Goal: Task Accomplishment & Management: Manage account settings

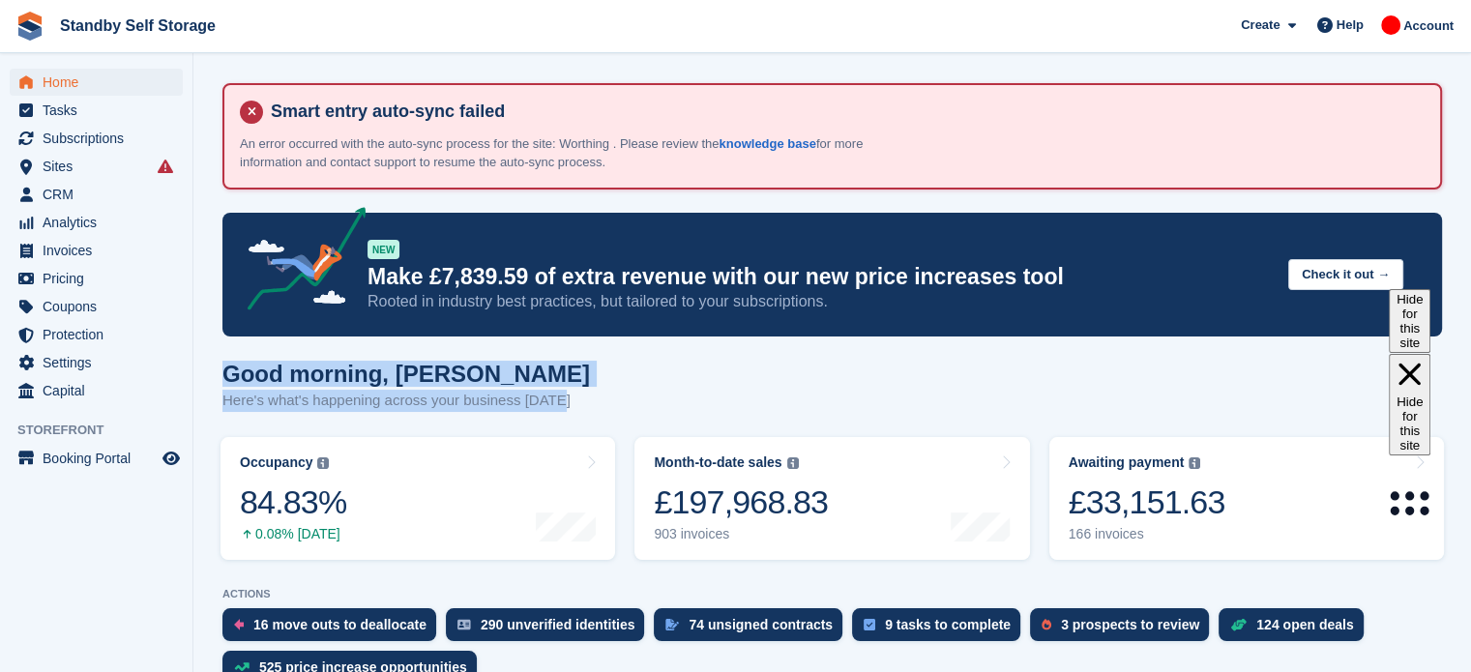
drag, startPoint x: 565, startPoint y: 407, endPoint x: 219, endPoint y: 384, distance: 347.1
click at [74, 136] on span "Subscriptions" at bounding box center [101, 138] width 116 height 27
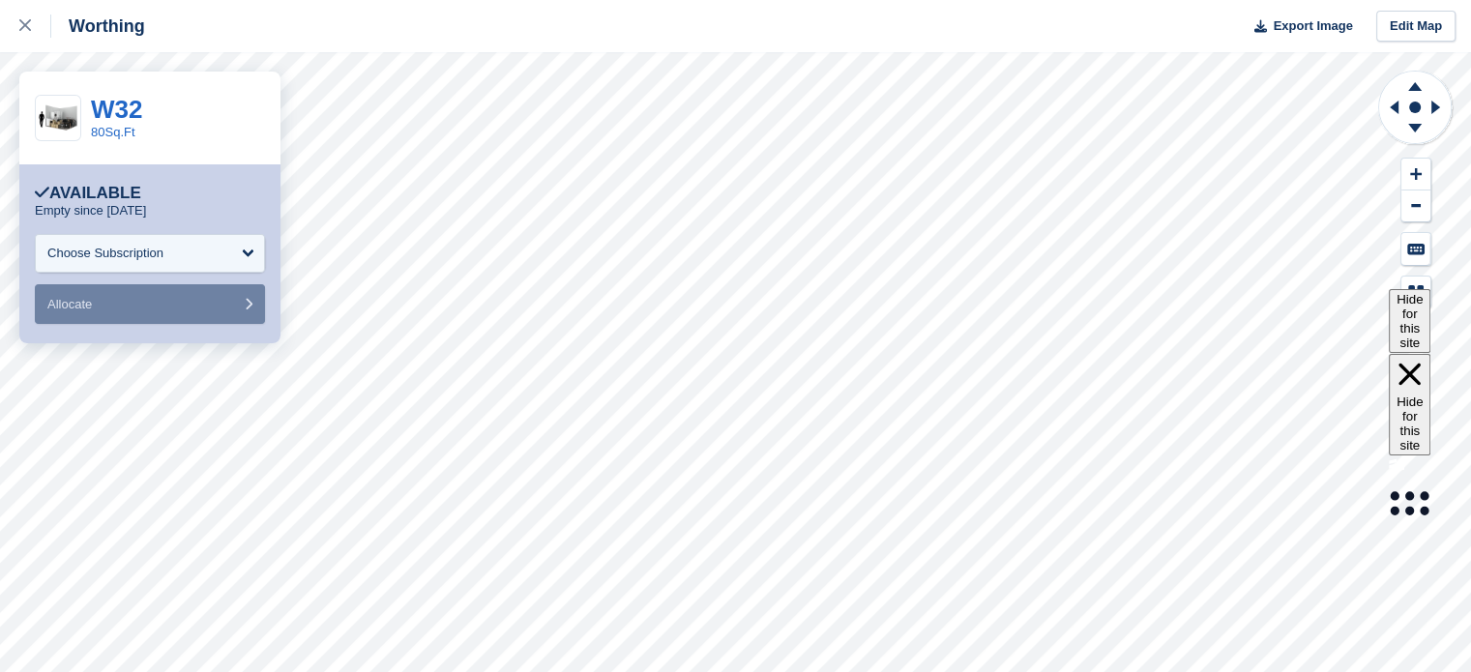
click at [930, 24] on div "Worthing Export Image Edit Map" at bounding box center [735, 26] width 1471 height 52
click at [31, 36] on div at bounding box center [35, 26] width 32 height 23
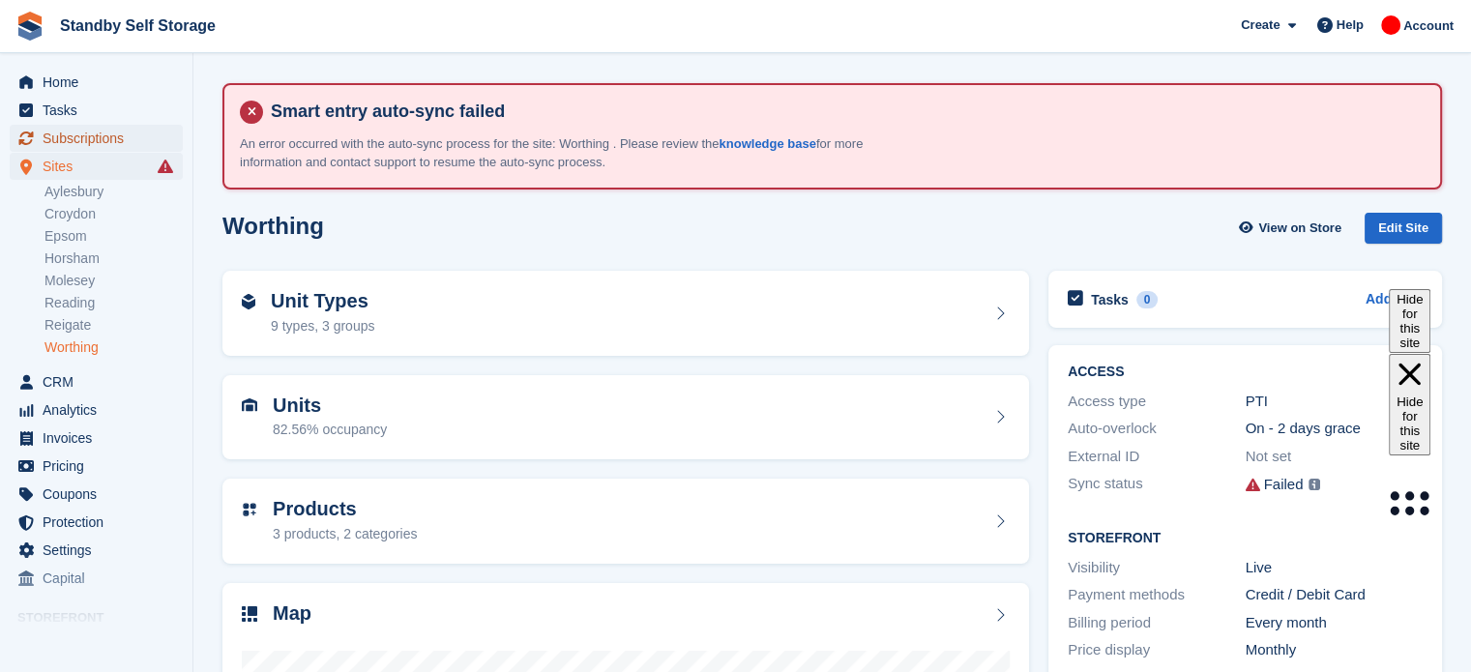
click at [85, 133] on span "Subscriptions" at bounding box center [101, 138] width 116 height 27
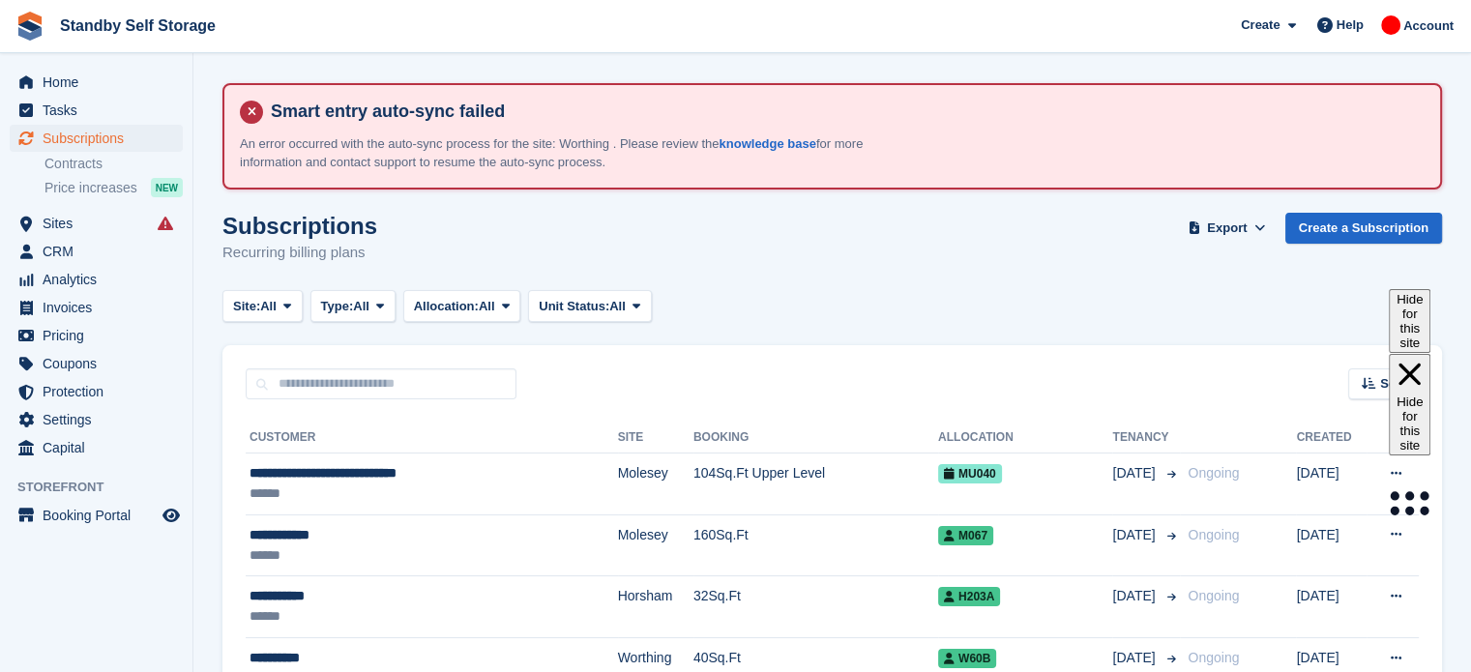
click at [1385, 365] on div "Sort Sort by Customer name Date created Move in date Move out date Created (old…" at bounding box center [832, 372] width 1220 height 55
click at [1384, 375] on span "Sort" at bounding box center [1392, 383] width 25 height 19
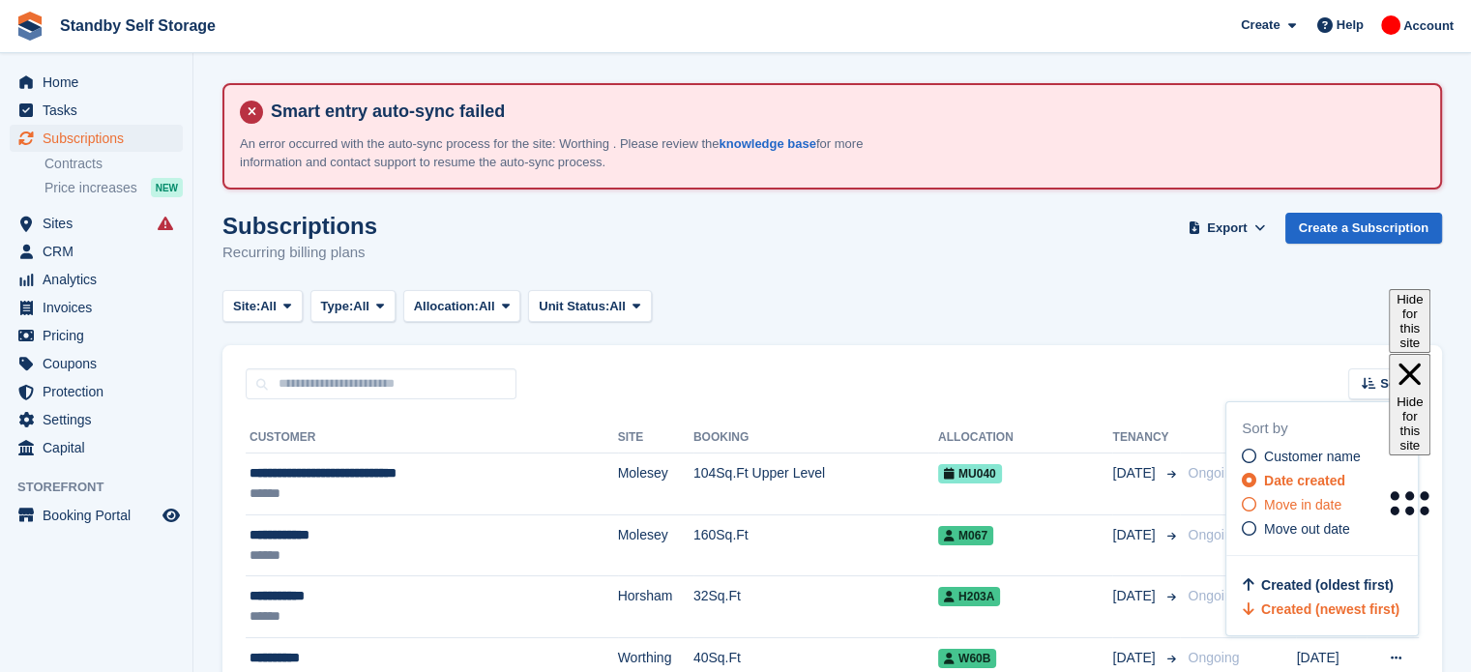
click at [1297, 507] on span "Move in date" at bounding box center [1302, 504] width 77 height 15
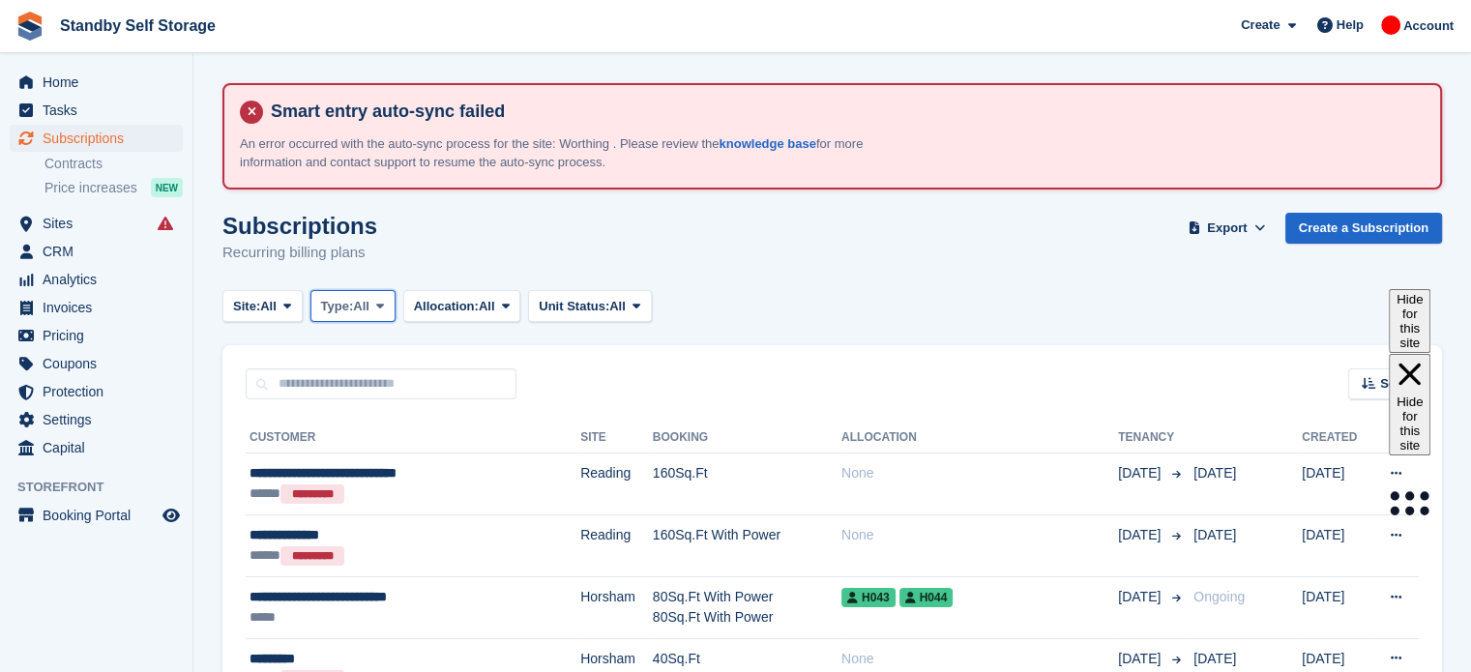
click at [378, 303] on span at bounding box center [379, 305] width 15 height 15
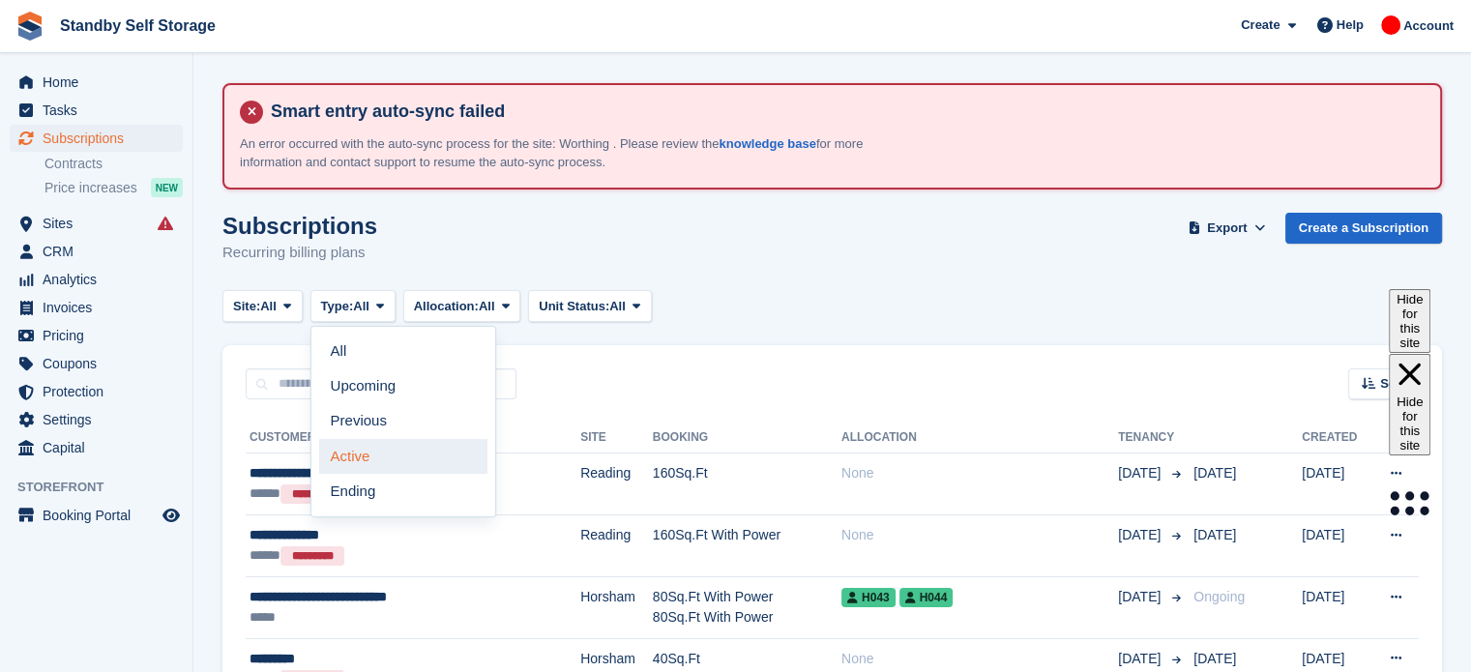
click at [375, 450] on link "Active" at bounding box center [403, 456] width 168 height 35
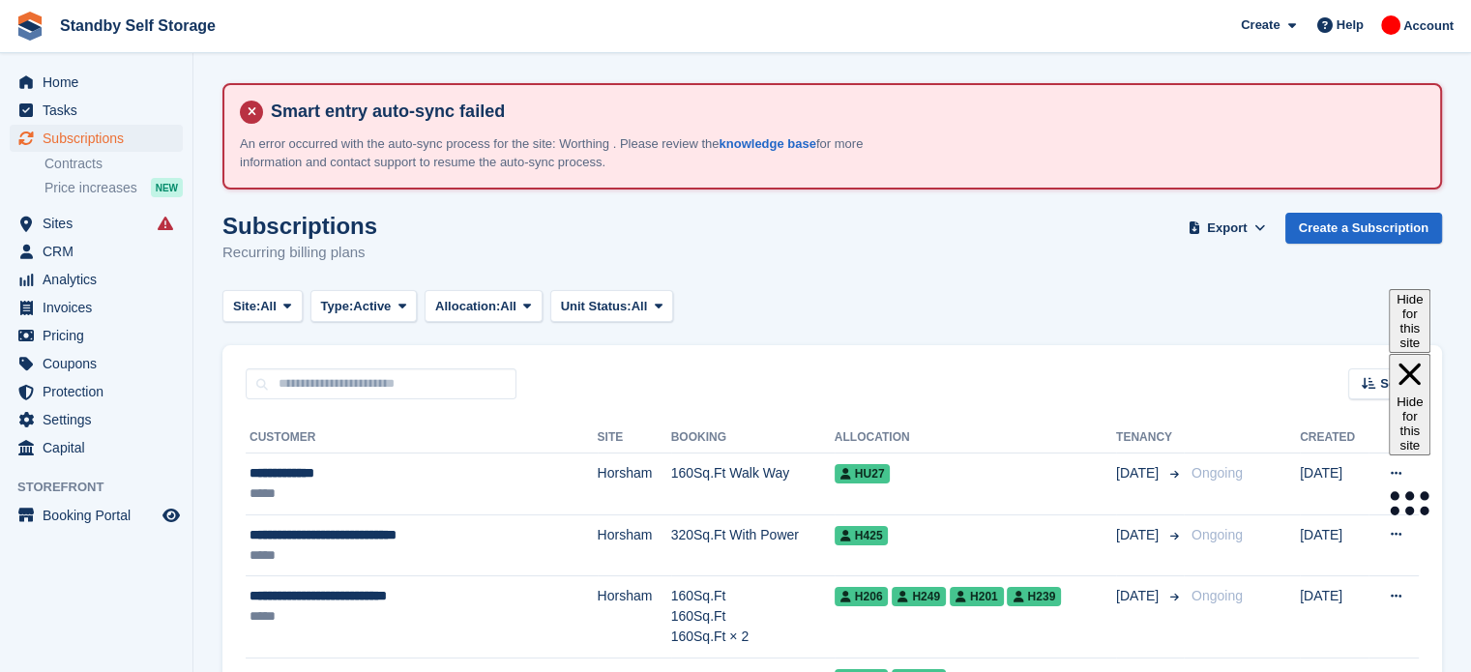
click at [842, 176] on div "Smart entry auto-sync failed An error occurred with the auto-sync process for t…" at bounding box center [832, 136] width 1220 height 106
click at [110, 83] on span "Home" at bounding box center [101, 82] width 116 height 27
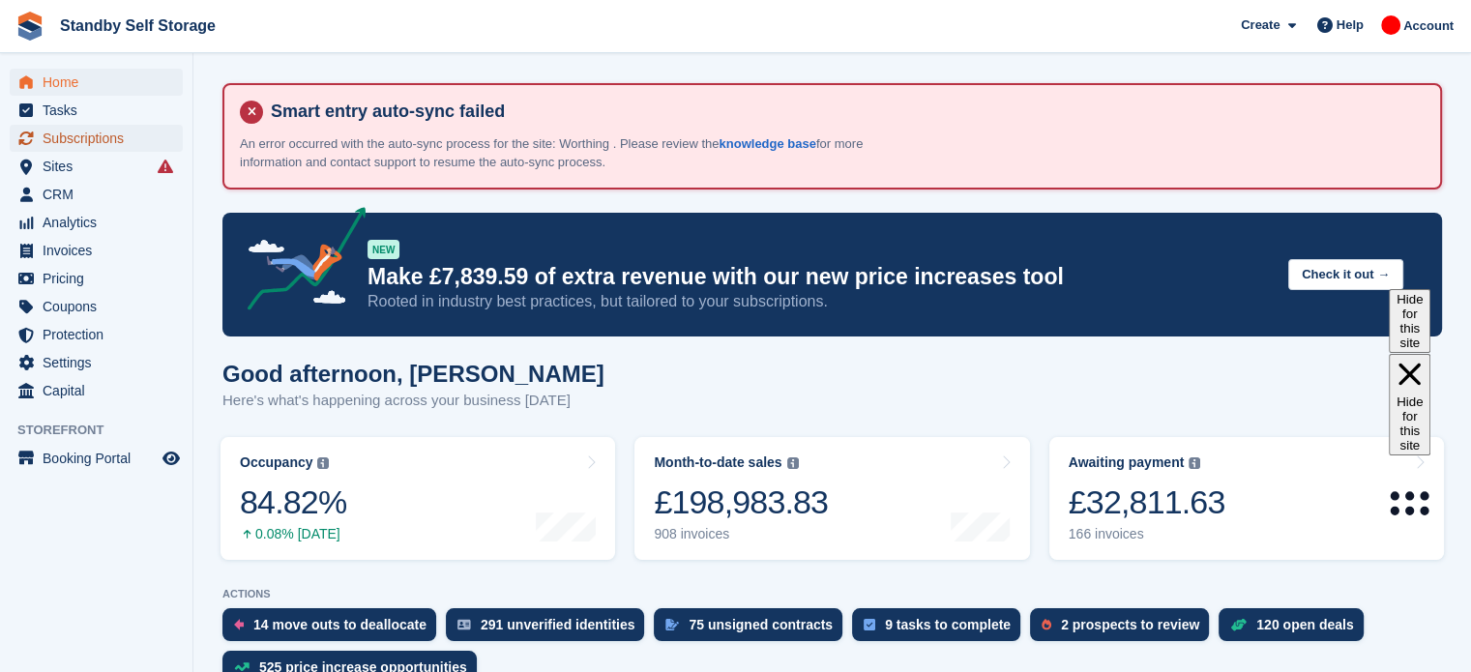
click at [92, 128] on span "Subscriptions" at bounding box center [101, 138] width 116 height 27
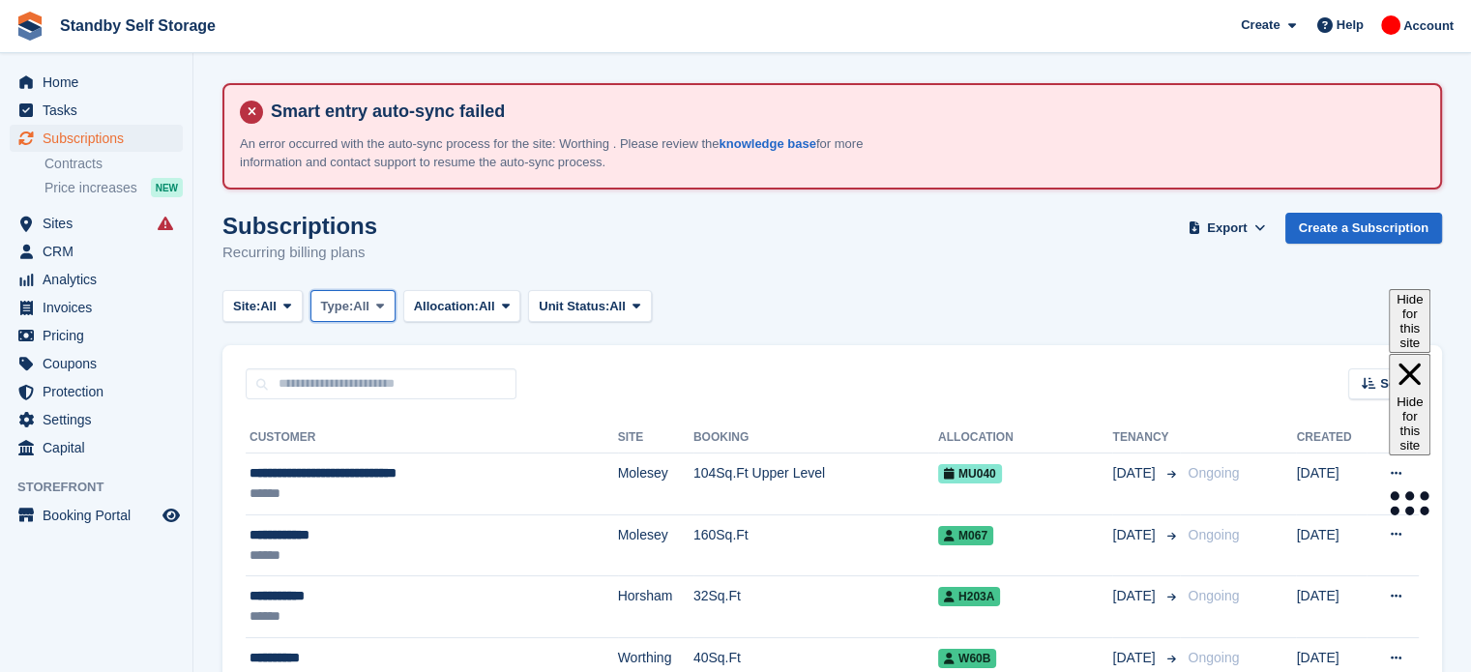
click at [338, 309] on span "Type:" at bounding box center [337, 306] width 33 height 19
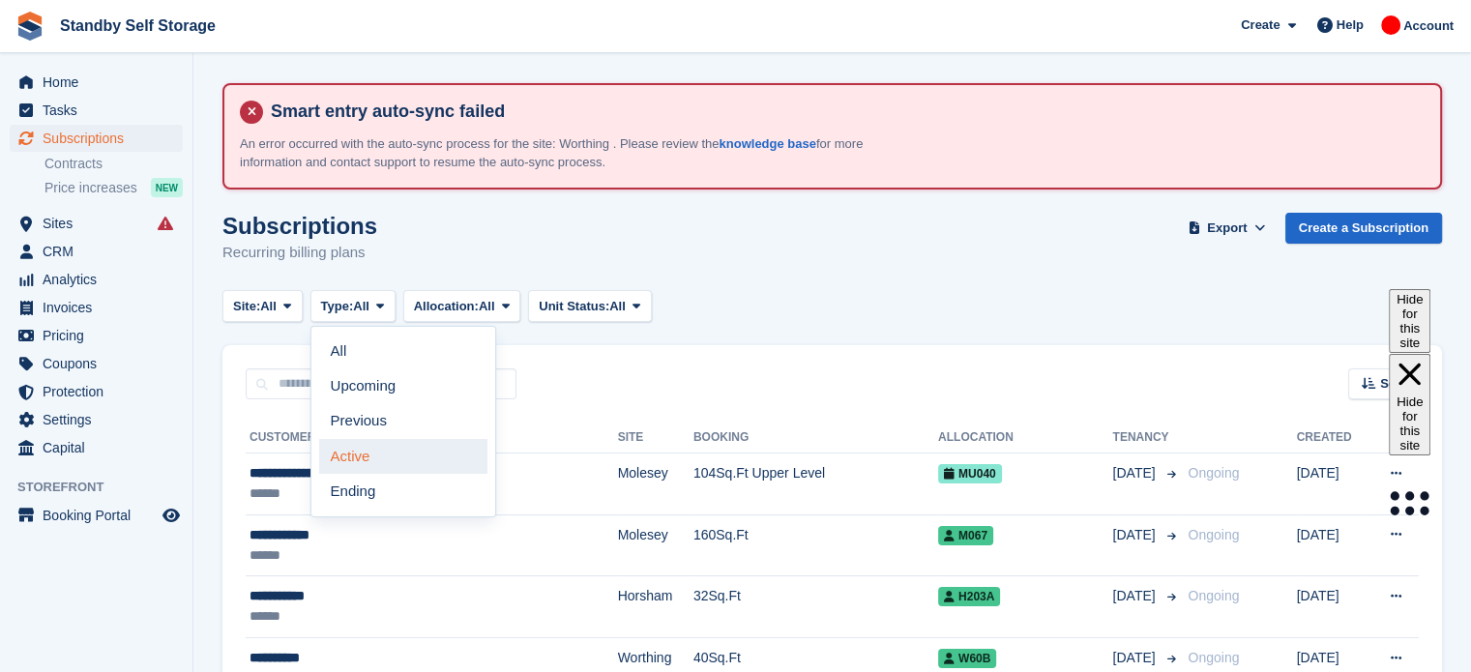
click at [348, 447] on link "Active" at bounding box center [403, 456] width 168 height 35
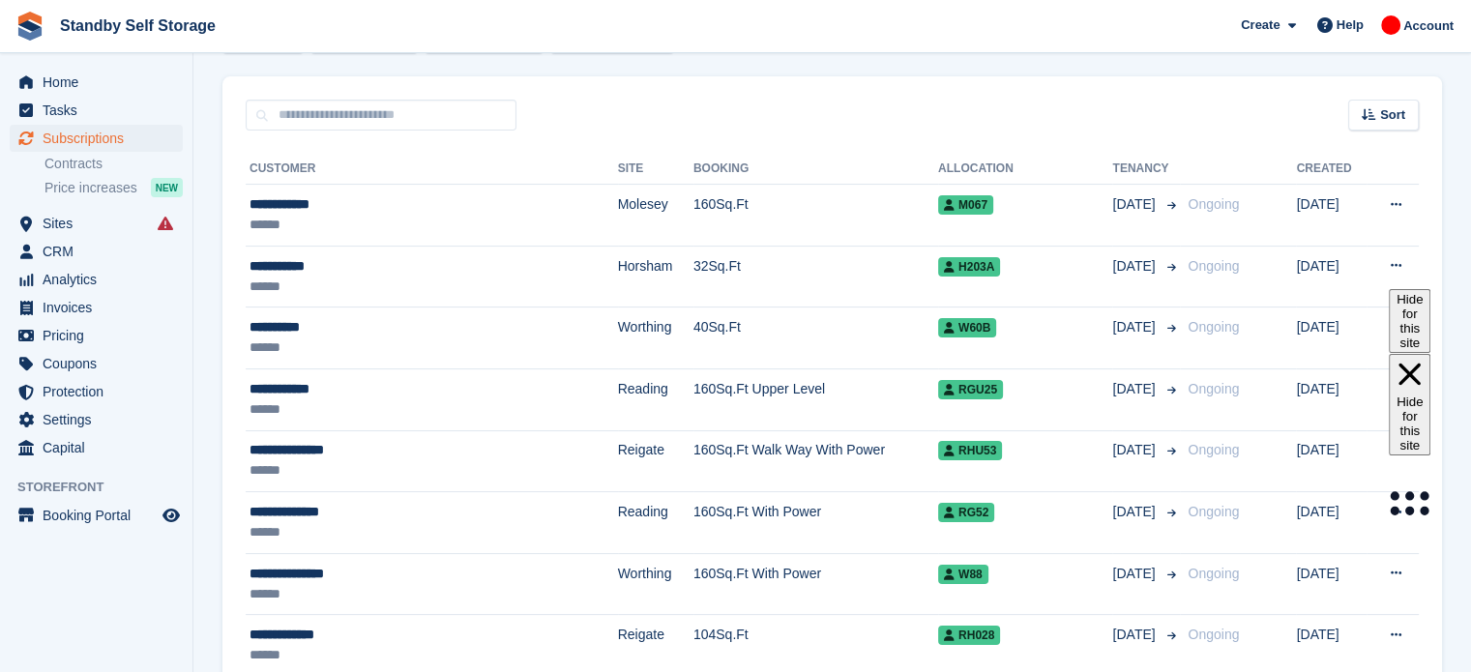
scroll to position [36, 0]
